Goal: Task Accomplishment & Management: Use online tool/utility

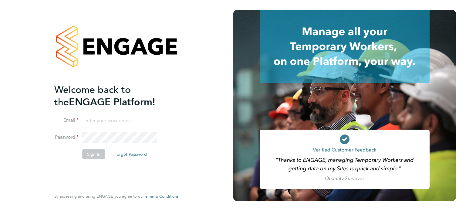
type input "[EMAIL_ADDRESS][PERSON_NAME][PERSON_NAME][DOMAIN_NAME]"
click at [90, 151] on button "Sign In" at bounding box center [93, 154] width 23 height 10
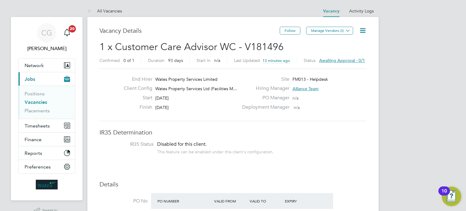
click at [352, 60] on span "Awaiting approval - 0/1" at bounding box center [342, 60] width 46 height 5
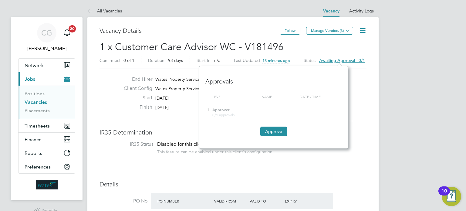
scroll to position [83, 149]
click at [278, 130] on button "Approve" at bounding box center [273, 132] width 27 height 10
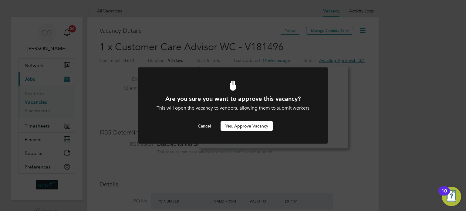
click at [257, 126] on button "Yes, Approve Vacancy" at bounding box center [247, 126] width 52 height 10
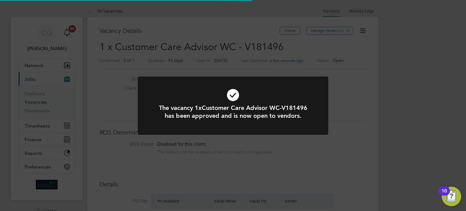
scroll to position [11, 95]
